Goal: Obtain resource: Download file/media

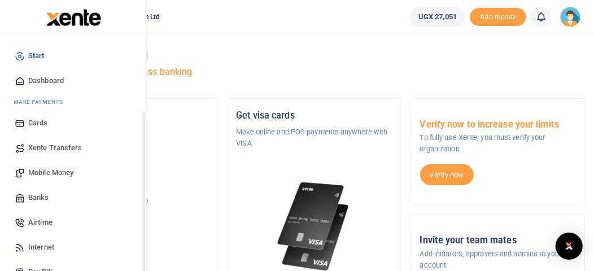
scroll to position [131, 0]
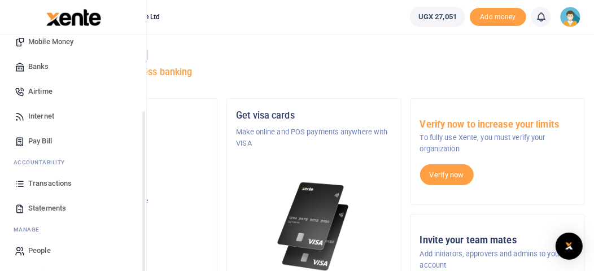
click at [142, 260] on div "Start Dashboard M ake Payments Cards Xente Transfers Mobile Money Banks Airtime…" at bounding box center [73, 87] width 146 height 369
click at [142, 260] on div "Start Dashboard M ake Payments Cards Xente Transfers Mobile Money Banks Airtime…" at bounding box center [73, 169] width 147 height 271
click at [143, 265] on div "Start Dashboard M ake Payments Cards Xente Transfers Mobile Money Banks Airtime…" at bounding box center [73, 169] width 147 height 271
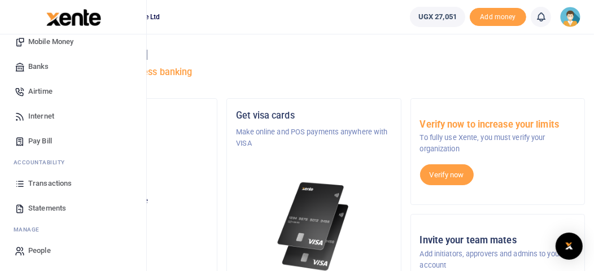
click at [40, 203] on span "Statements" at bounding box center [47, 208] width 38 height 11
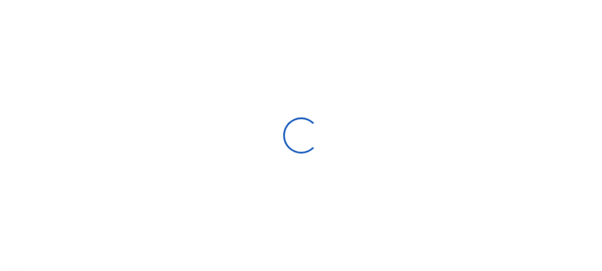
select select "ALL"
type input "[DATE] - [DATE]"
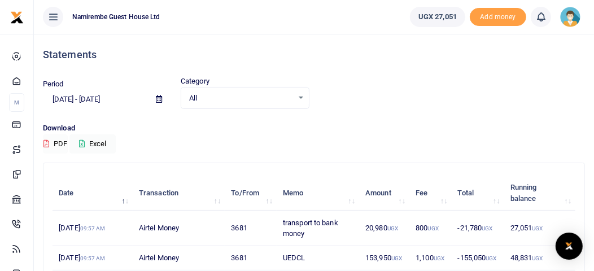
click at [56, 141] on button "PDF" at bounding box center [55, 143] width 25 height 19
